Goal: Find specific page/section: Find specific page/section

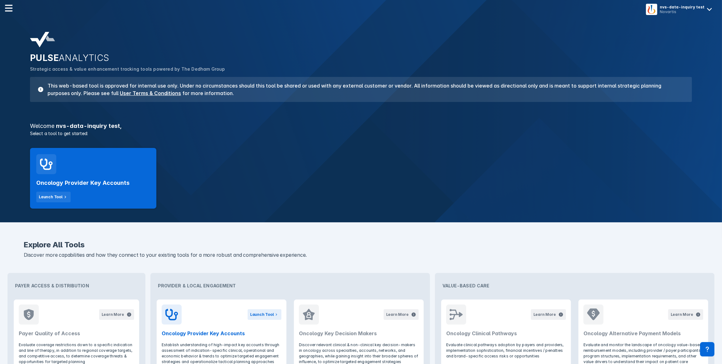
click at [605, 251] on p "Discover more capabilities and how they connect to your existing tools for a mo…" at bounding box center [361, 255] width 674 height 8
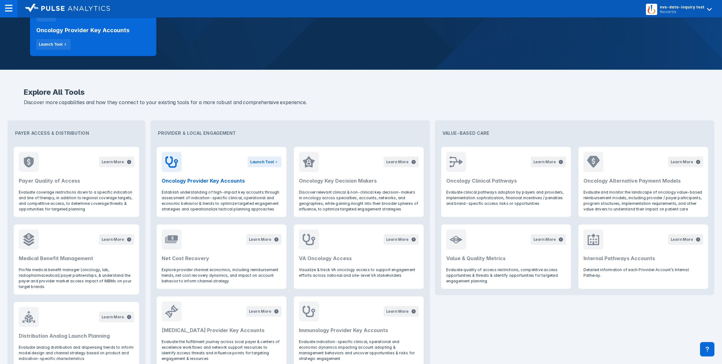
scroll to position [156, 0]
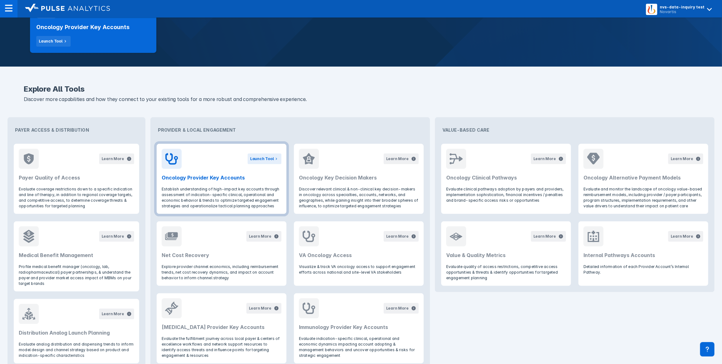
click at [239, 175] on h2 "Oncology Provider Key Accounts" at bounding box center [222, 178] width 120 height 8
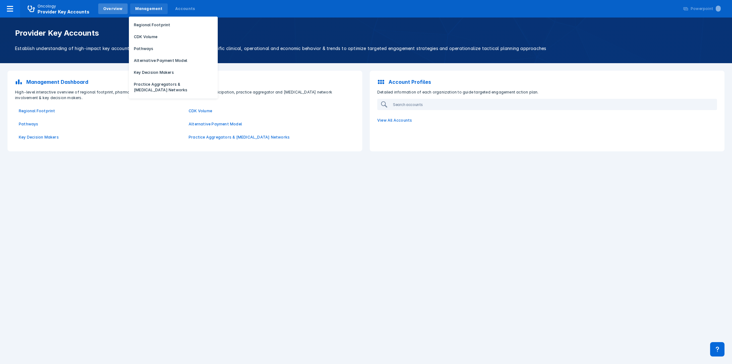
click at [135, 10] on div "Management" at bounding box center [149, 9] width 28 height 6
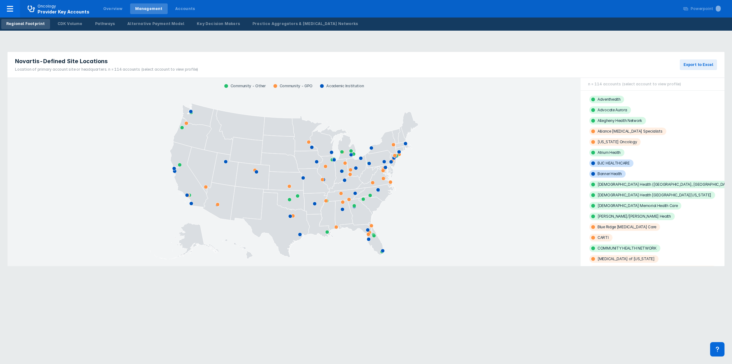
click at [398, 236] on rect at bounding box center [294, 180] width 300 height 172
click at [718, 274] on html "Oncology Provider Key Accounts Overview Management Accounts Powerpoint ... Regi…" at bounding box center [366, 137] width 732 height 274
click at [717, 354] on button at bounding box center [717, 349] width 14 height 14
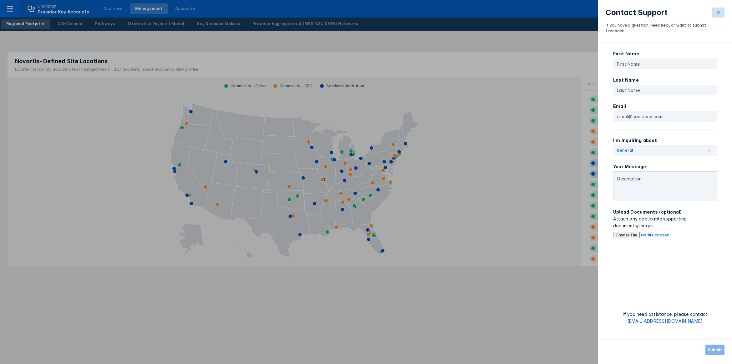
click at [712, 16] on button at bounding box center [718, 13] width 13 height 10
